Goal: Task Accomplishment & Management: Use online tool/utility

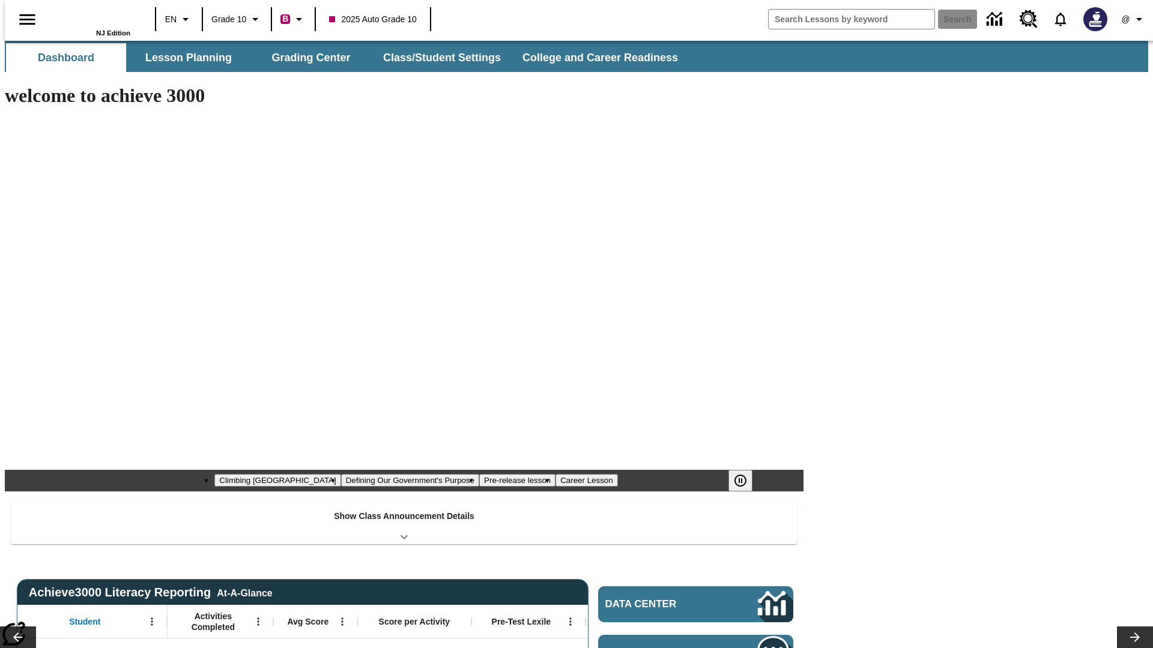
type input "-1"
click at [306, 58] on button "Grading Center" at bounding box center [311, 57] width 120 height 29
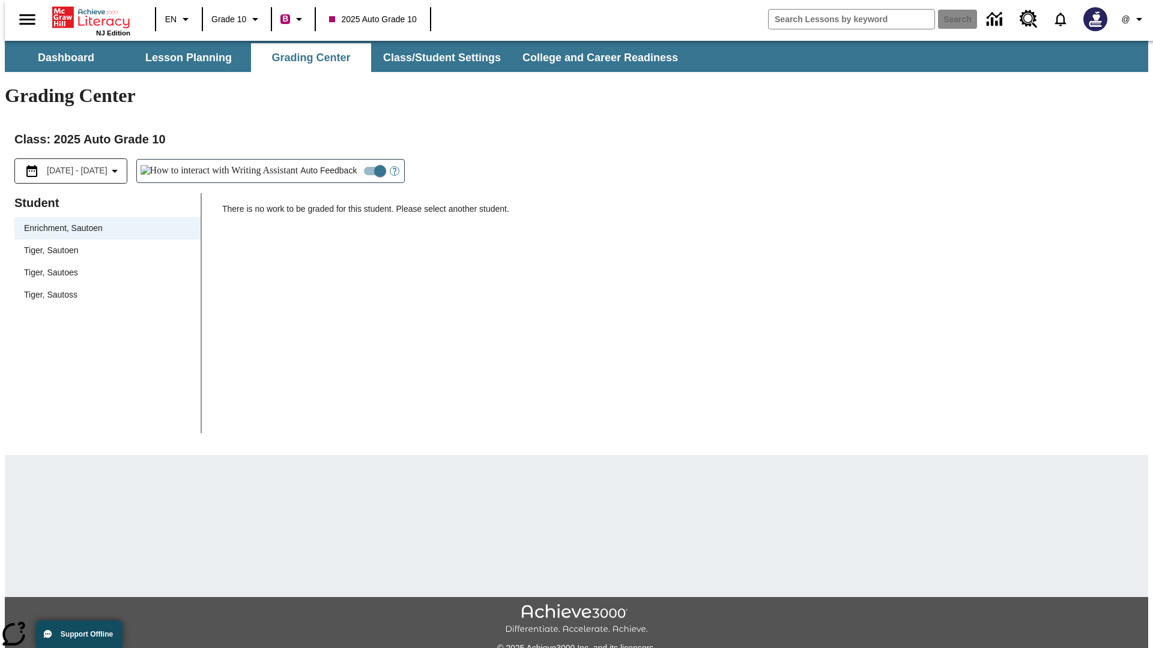
click at [103, 244] on span "Tiger, Sautoen" at bounding box center [107, 250] width 167 height 13
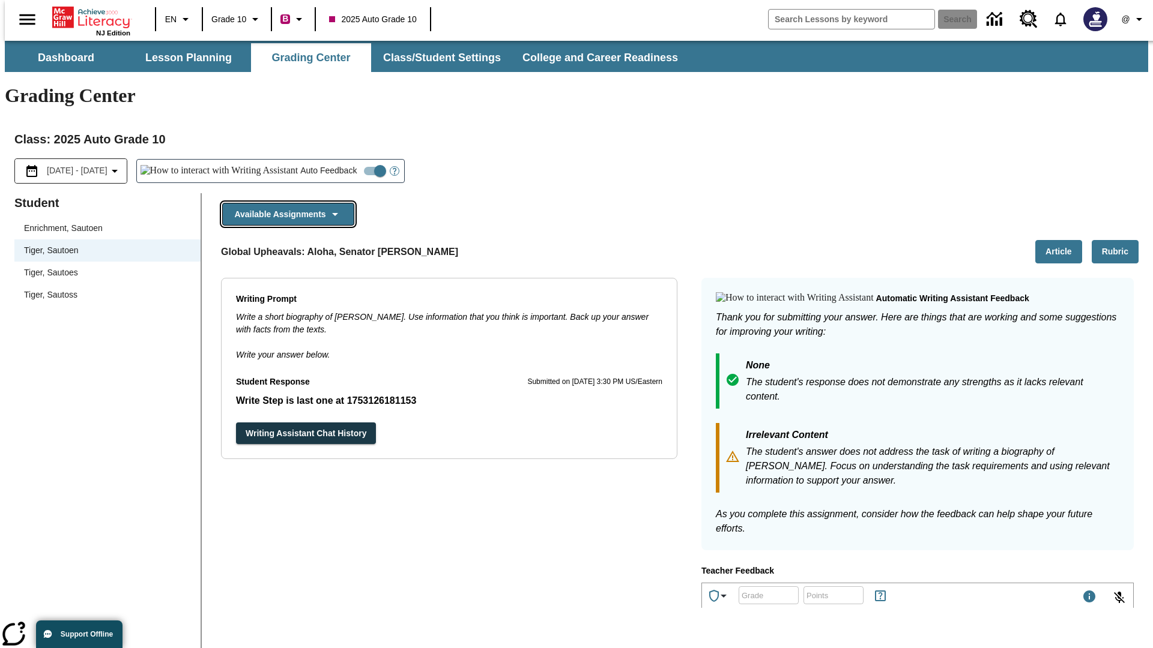
click at [285, 203] on button "Available Assignments" at bounding box center [288, 214] width 132 height 23
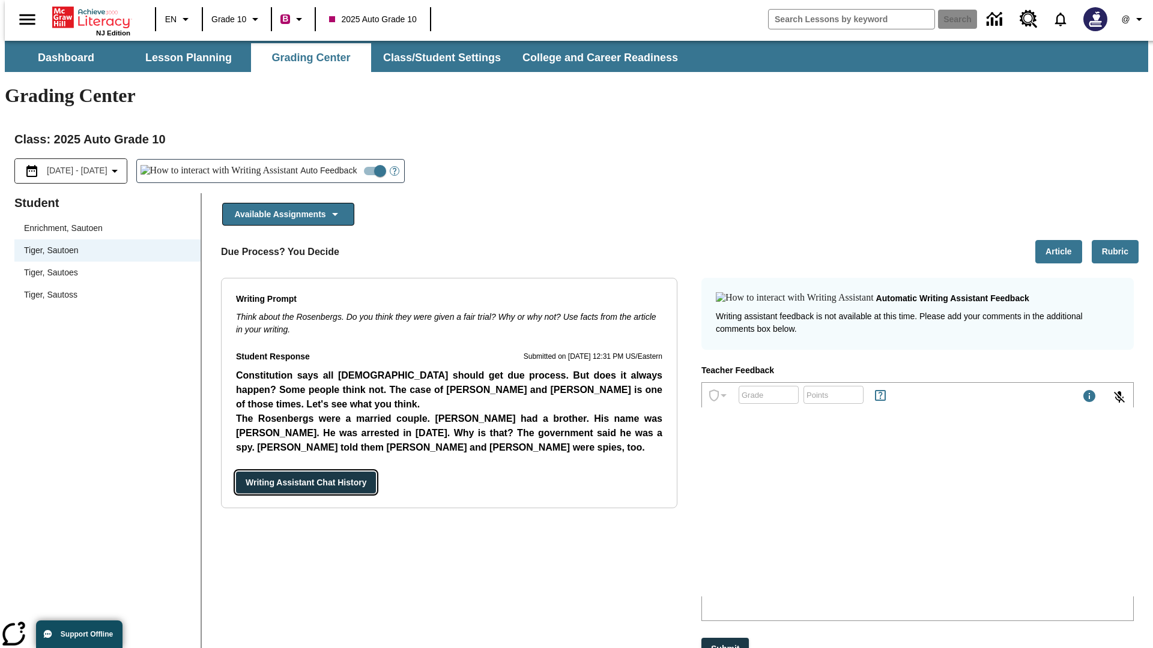
click at [236, 472] on button "Writing Assistant Chat History" at bounding box center [306, 483] width 140 height 22
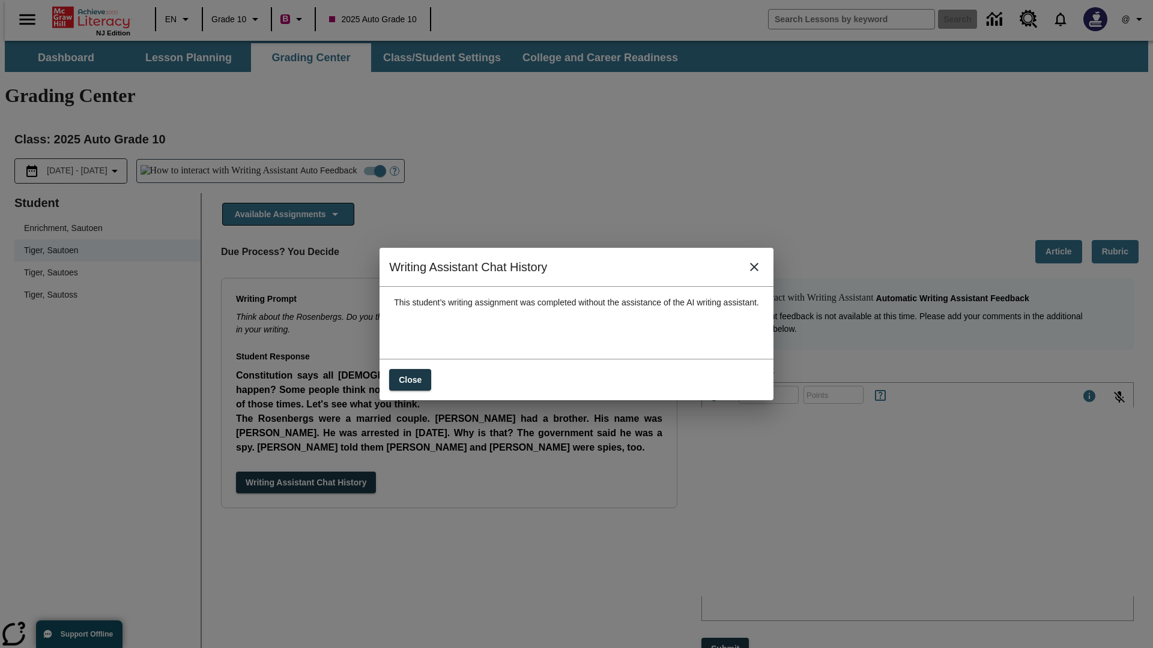
click at [758, 271] on icon "close" at bounding box center [754, 267] width 8 height 8
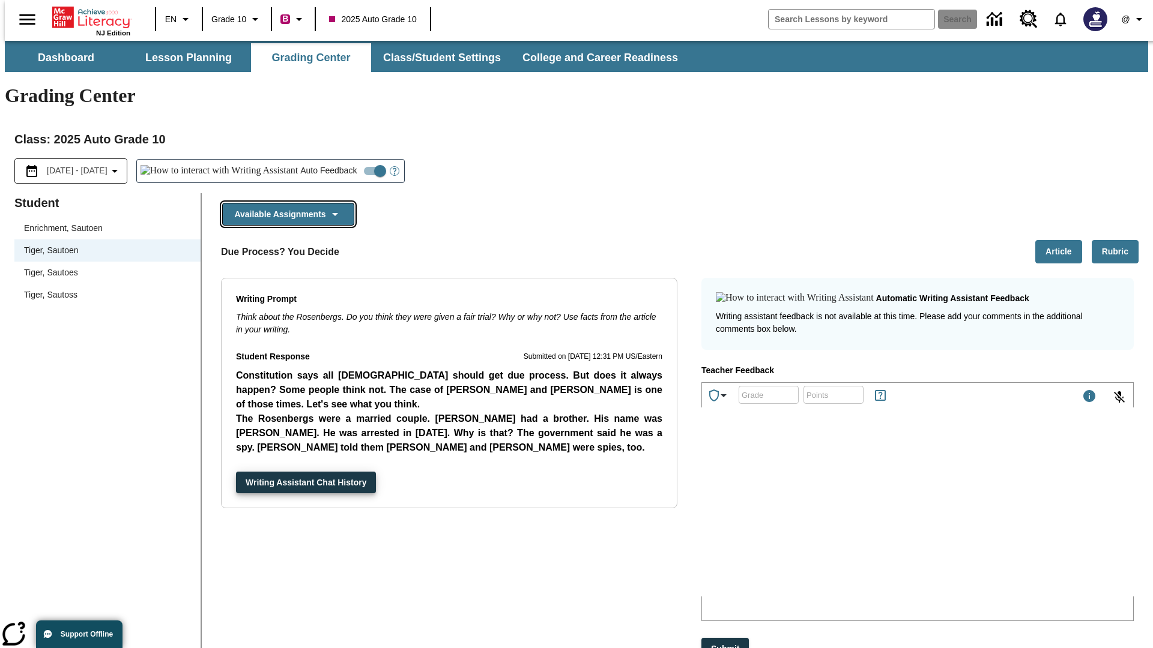
click at [285, 203] on button "Available Assignments" at bounding box center [288, 214] width 132 height 23
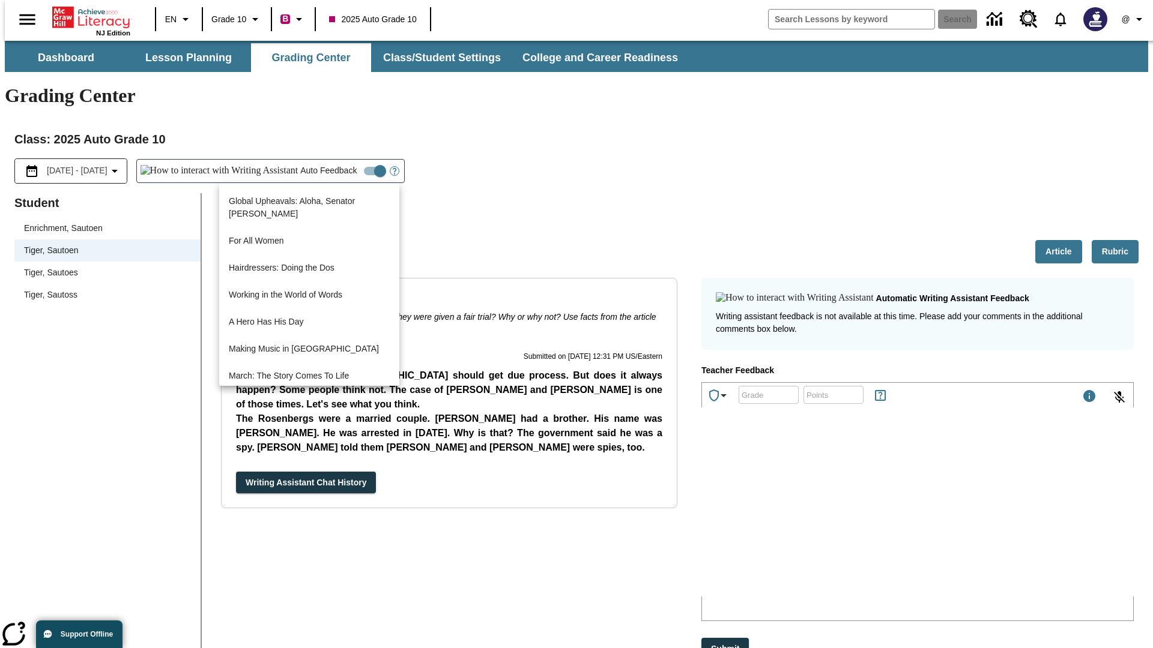
scroll to position [862, 0]
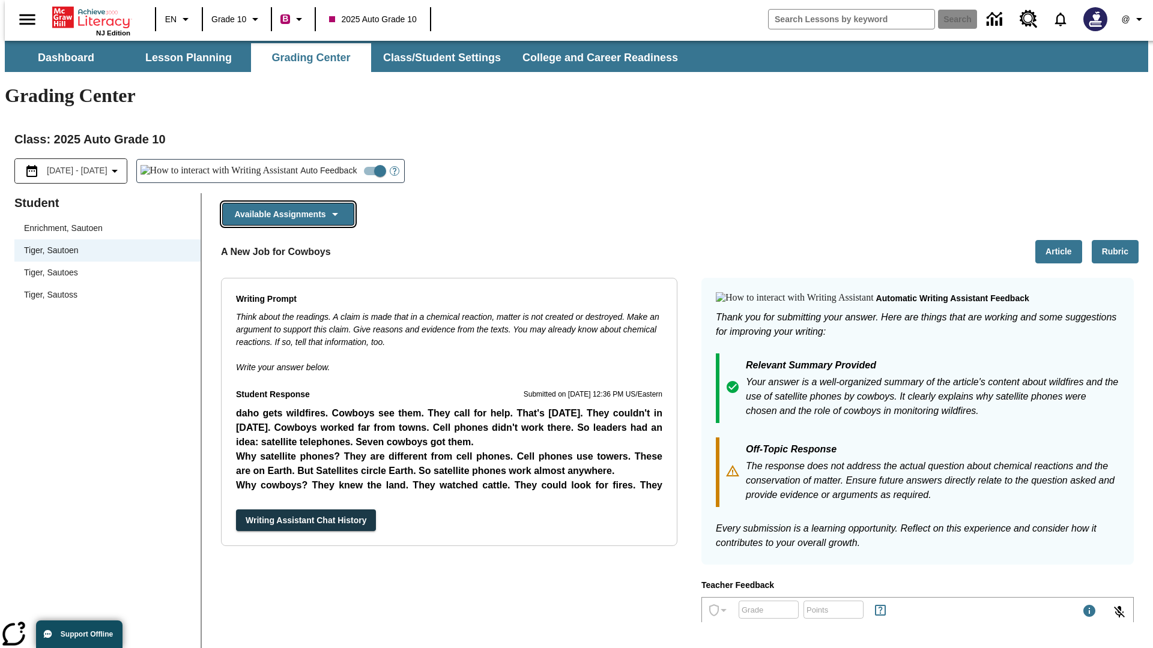
scroll to position [0, 0]
click at [236, 510] on button "Writing Assistant Chat History" at bounding box center [306, 521] width 140 height 22
